Goal: Information Seeking & Learning: Check status

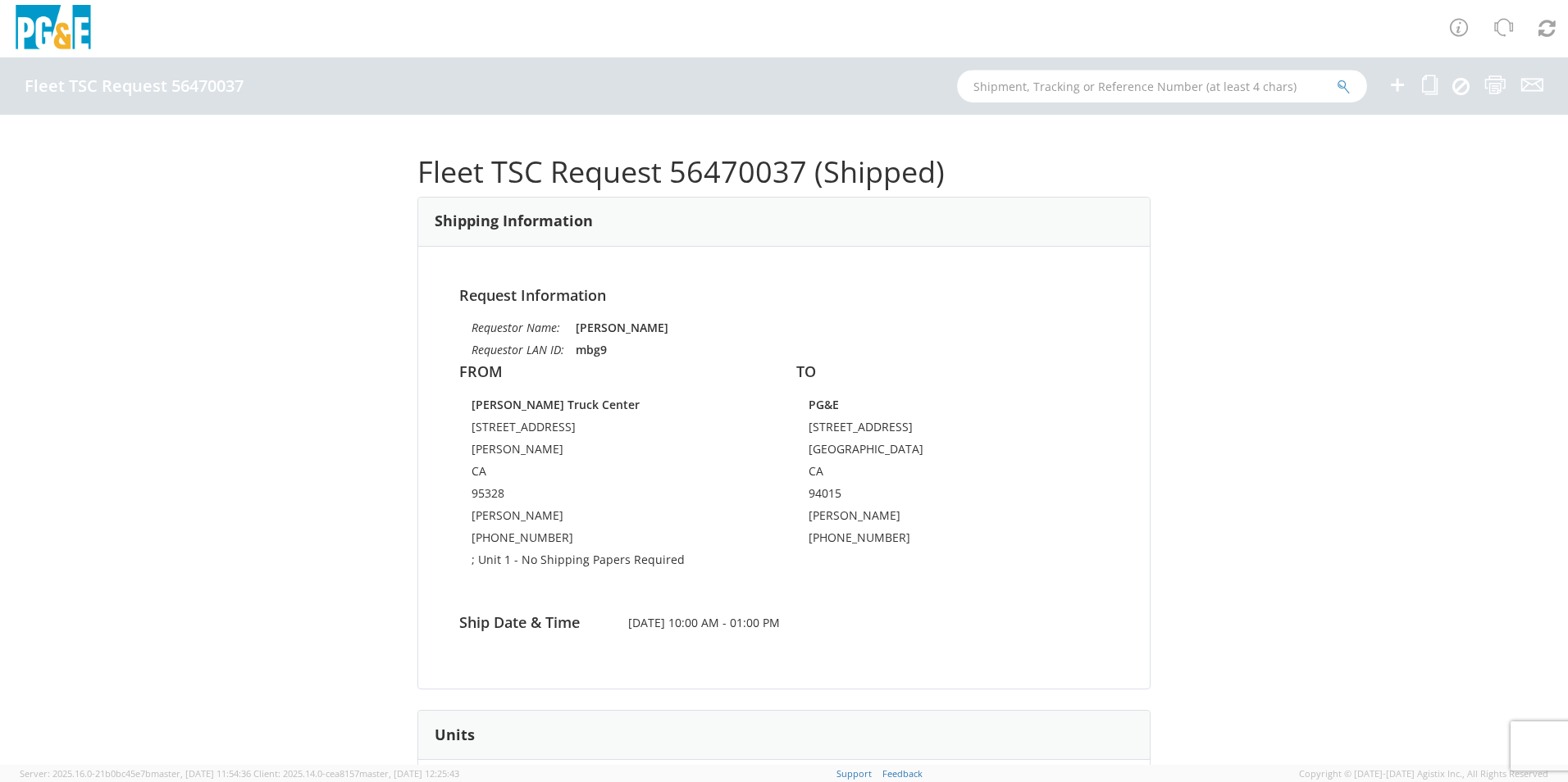
click at [1019, 85] on input "text" at bounding box center [1161, 86] width 410 height 32
click at [1340, 88] on icon "submit" at bounding box center [1343, 86] width 14 height 14
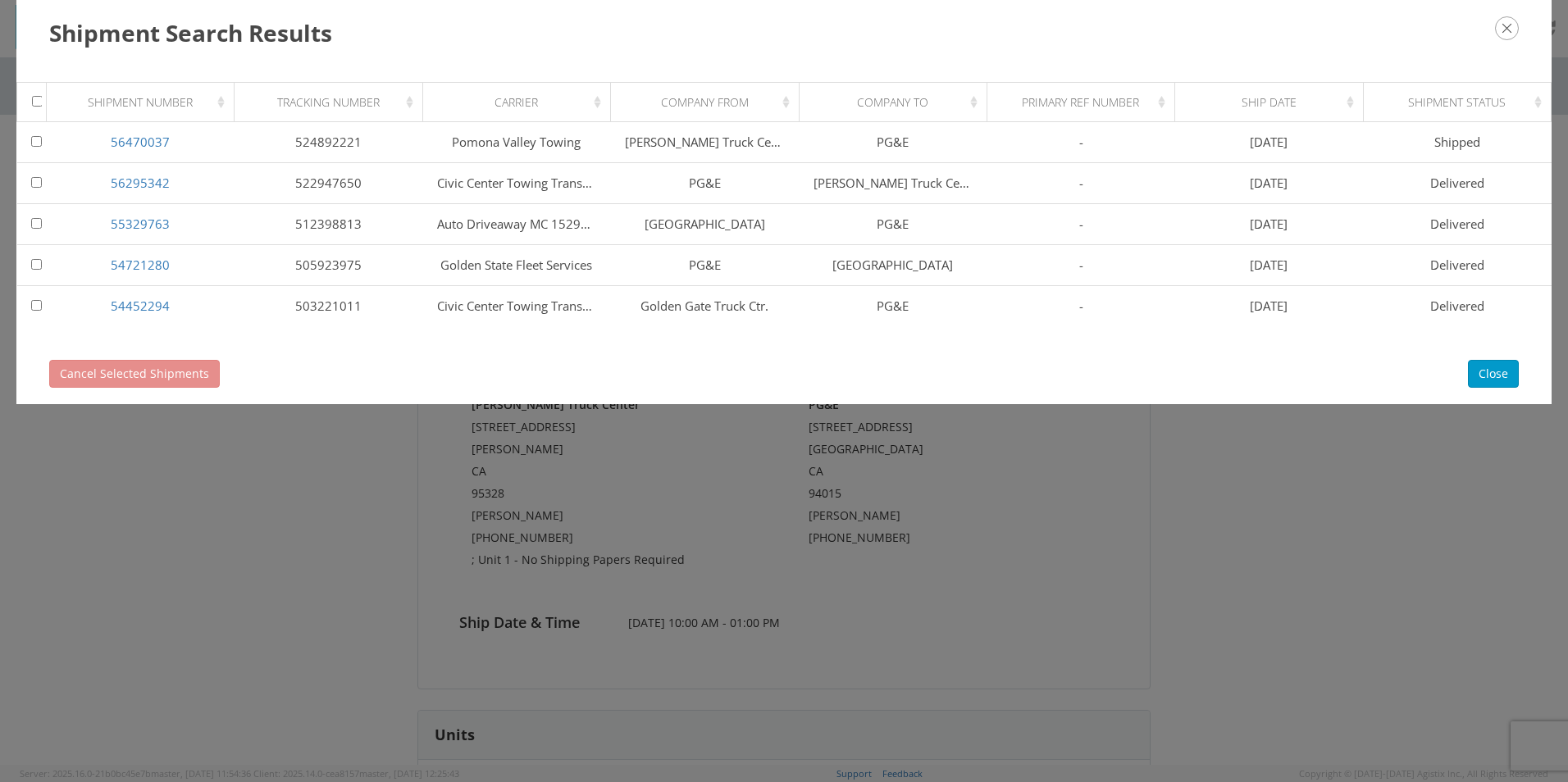
click at [394, 544] on div "Shipment Search Results Loading, please wait Shipment Number Tracking Number Ca…" at bounding box center [784, 391] width 1568 height 782
click at [254, 666] on div "Shipment Search Results Loading, please wait Shipment Number Tracking Number Ca…" at bounding box center [784, 391] width 1568 height 782
click at [1510, 41] on h3 "Shipment Search Results" at bounding box center [784, 32] width 1469 height 32
click at [1511, 21] on icon "button" at bounding box center [1506, 28] width 24 height 24
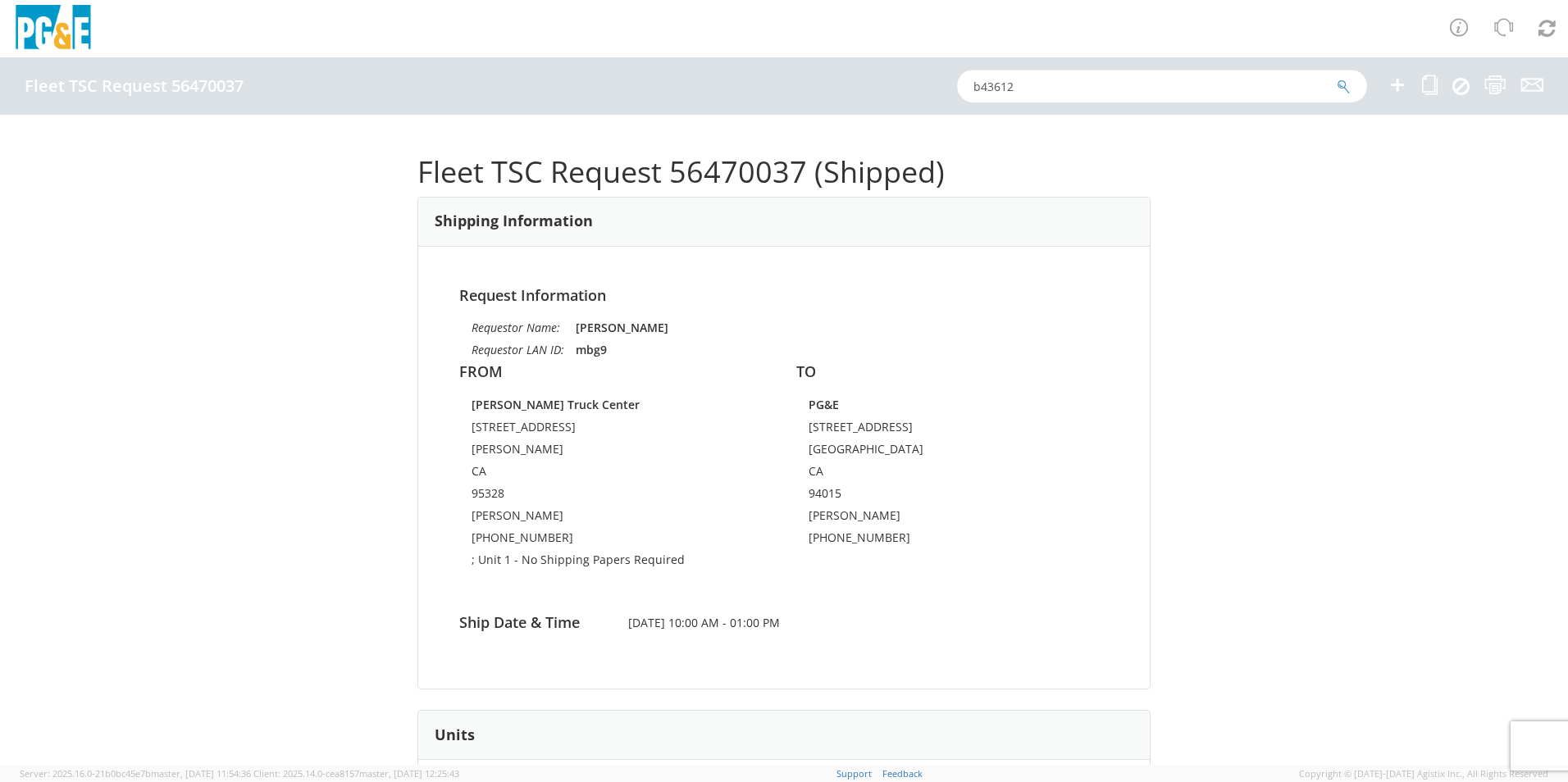
drag, startPoint x: 1022, startPoint y: 82, endPoint x: 953, endPoint y: 92, distance: 69.7
click at [953, 92] on div "Fleet TSC Request 56470037 b43612" at bounding box center [784, 86] width 1568 height 57
paste input "B26348"
type input "B26348"
click at [1337, 84] on icon "submit" at bounding box center [1343, 86] width 14 height 14
